Goal: Browse casually

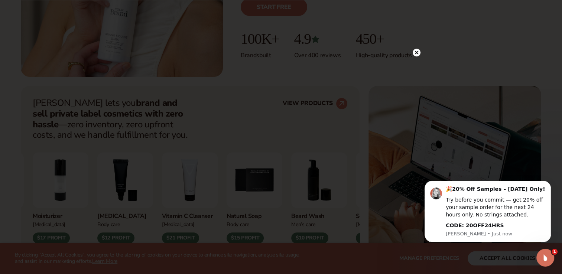
click at [418, 55] on circle at bounding box center [417, 53] width 8 height 8
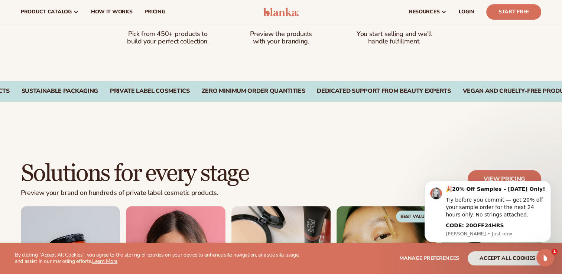
scroll to position [483, 0]
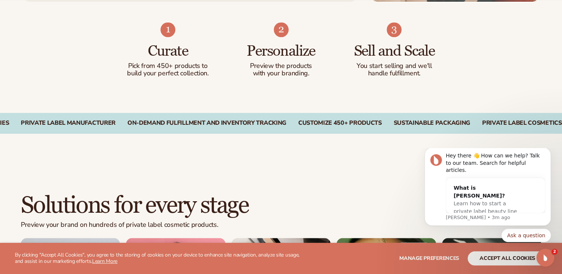
scroll to position [483, 0]
